Goal: Go to known website: Go to known website

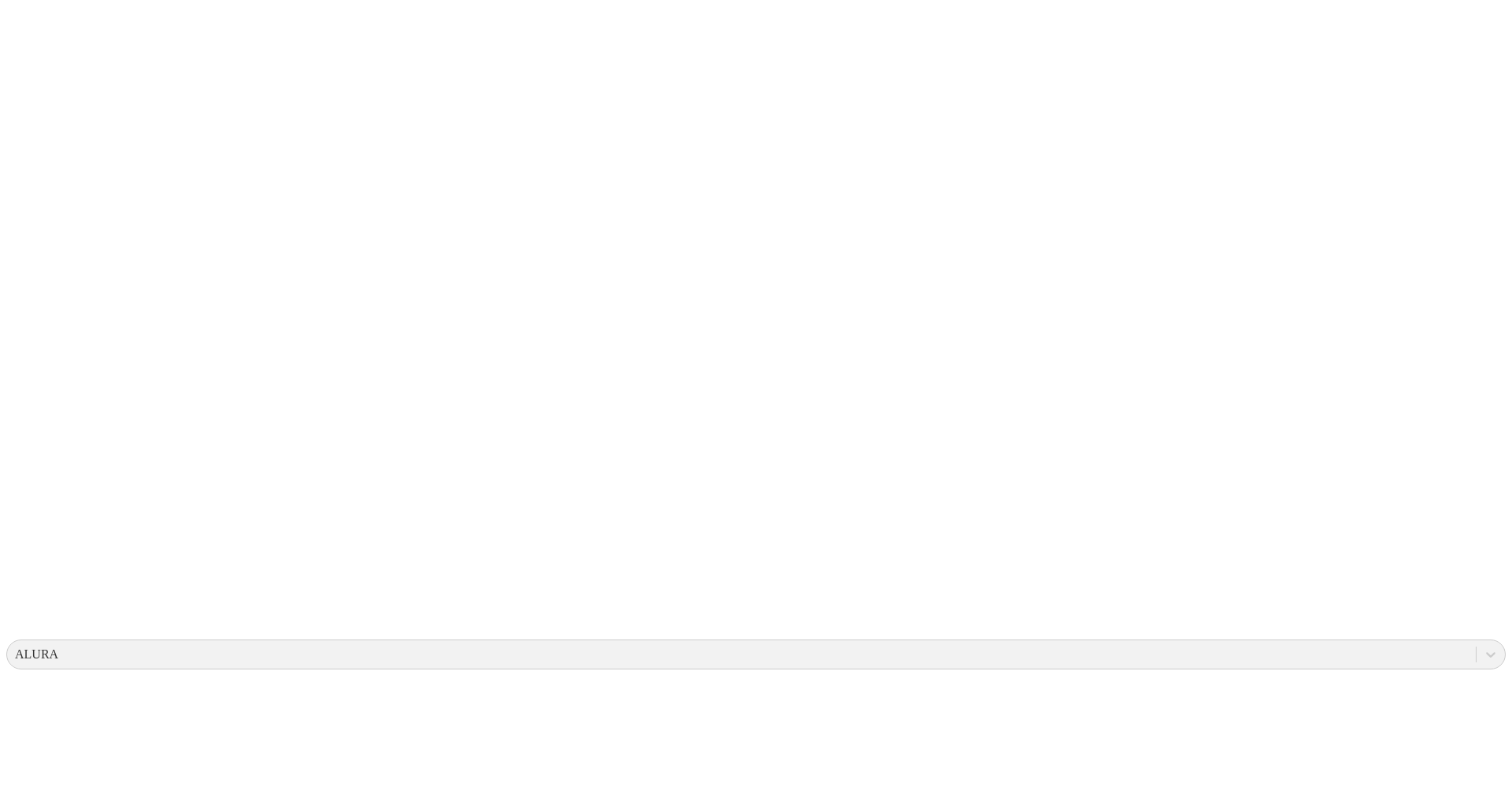
drag, startPoint x: 0, startPoint y: 0, endPoint x: 21, endPoint y: 40, distance: 45.2
click at [21, 40] on icon at bounding box center [30, 321] width 49 height 630
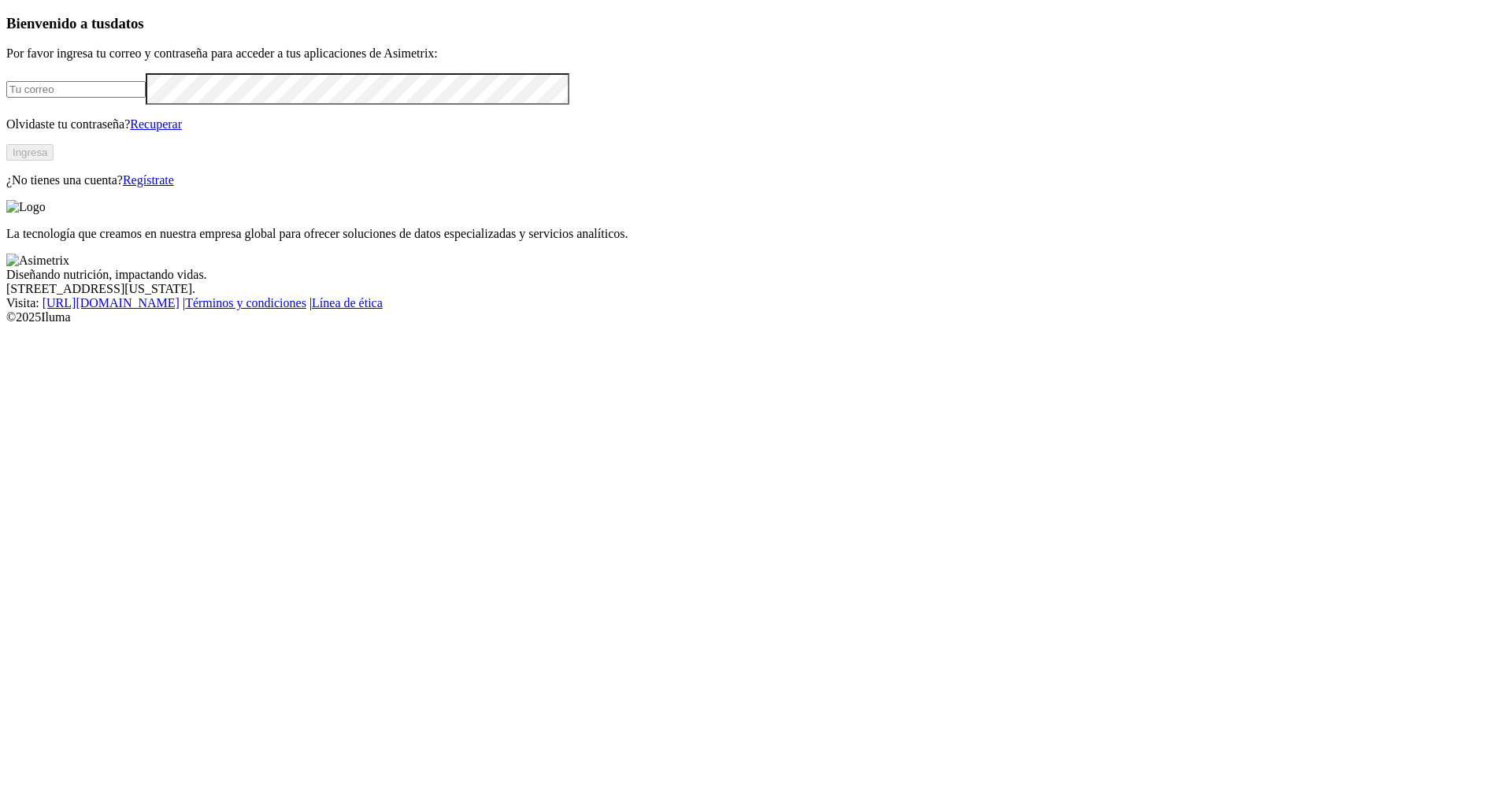
type input "[PERSON_NAME][EMAIL_ADDRESS][PERSON_NAME][DOMAIN_NAME]"
click at [53, 160] on button "Ingresa" at bounding box center [29, 152] width 47 height 17
